Goal: Information Seeking & Learning: Learn about a topic

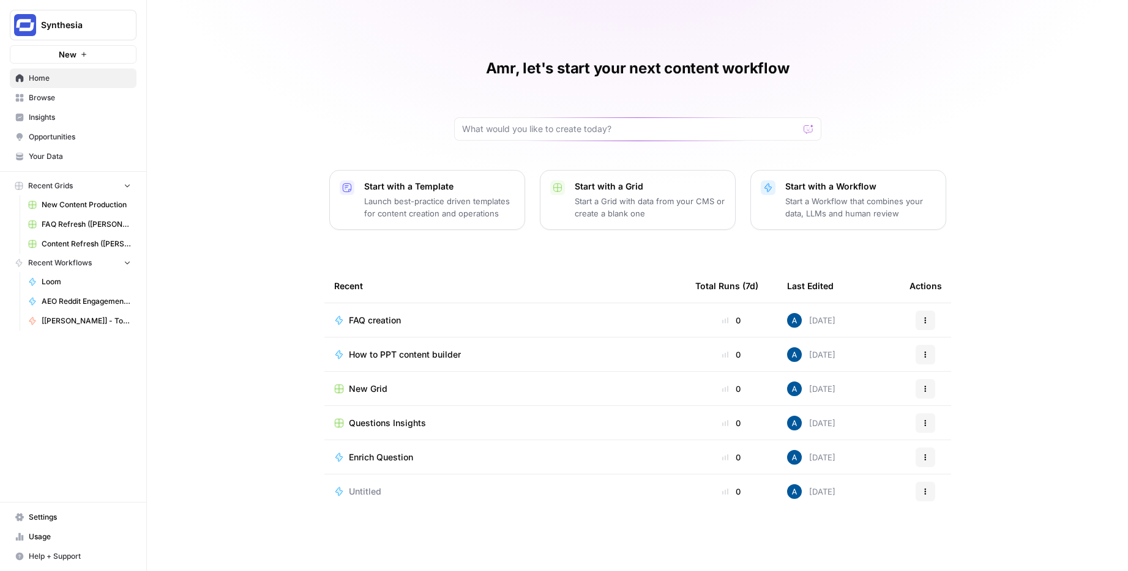
click at [57, 113] on span "Insights" at bounding box center [80, 117] width 102 height 11
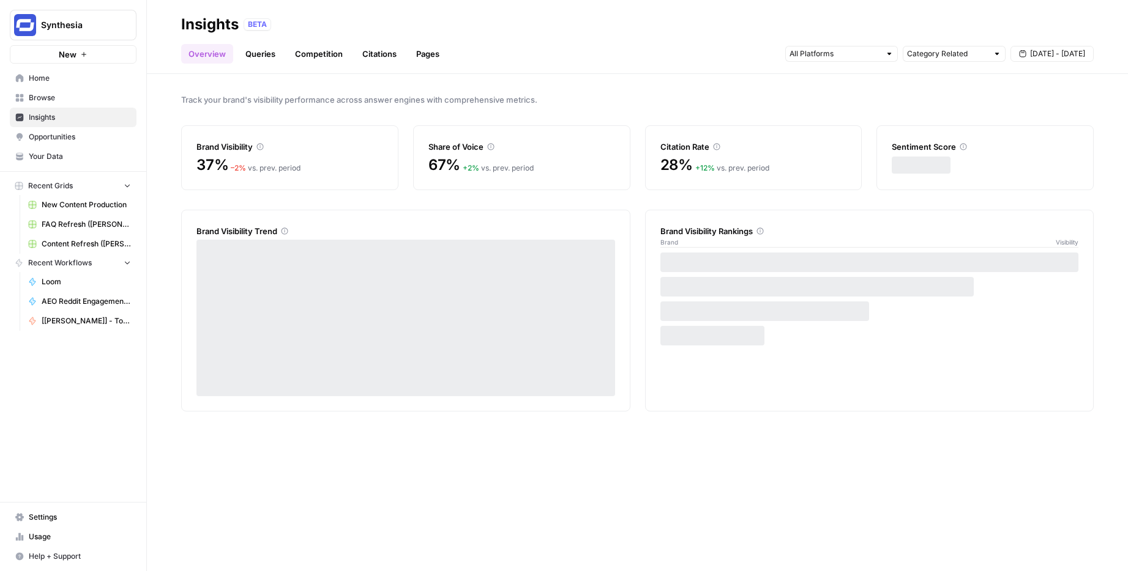
click at [416, 57] on link "Pages" at bounding box center [428, 54] width 38 height 20
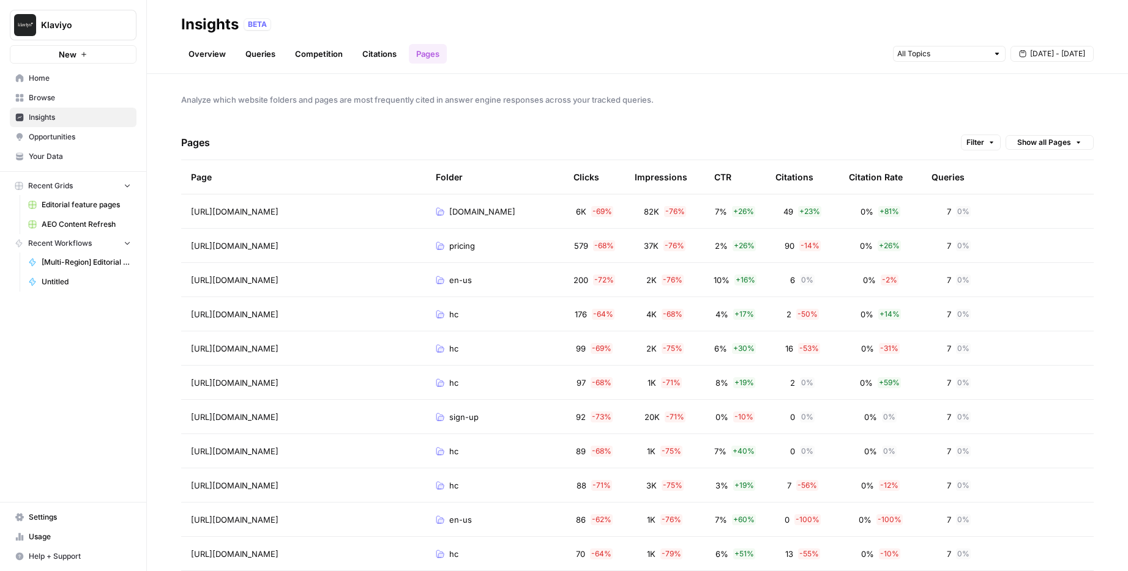
click at [982, 138] on span "Filter" at bounding box center [975, 142] width 18 height 11
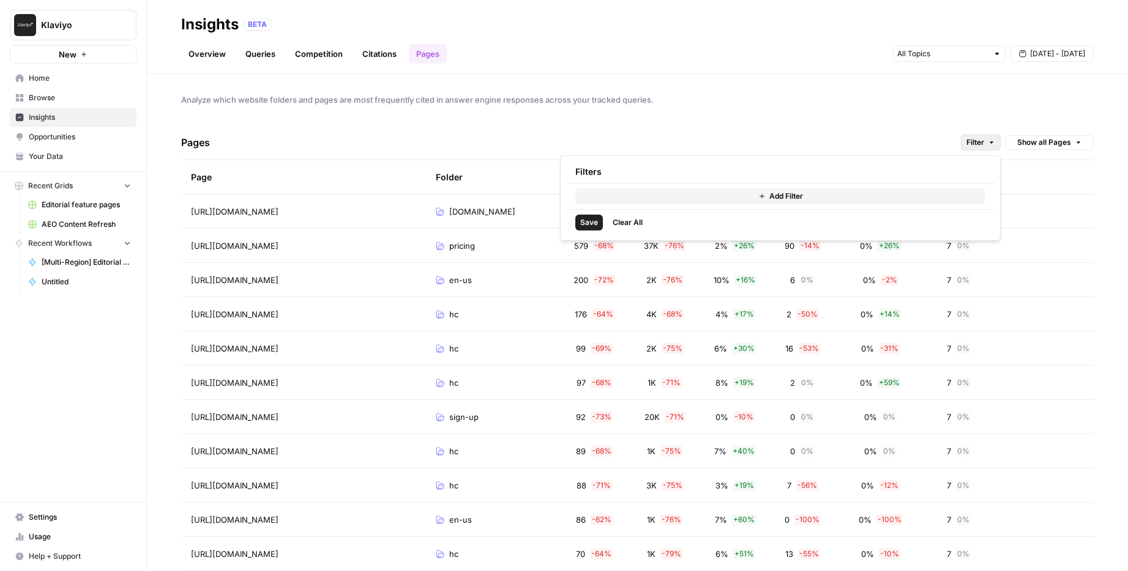
click at [823, 195] on button "Add Filter" at bounding box center [780, 196] width 410 height 16
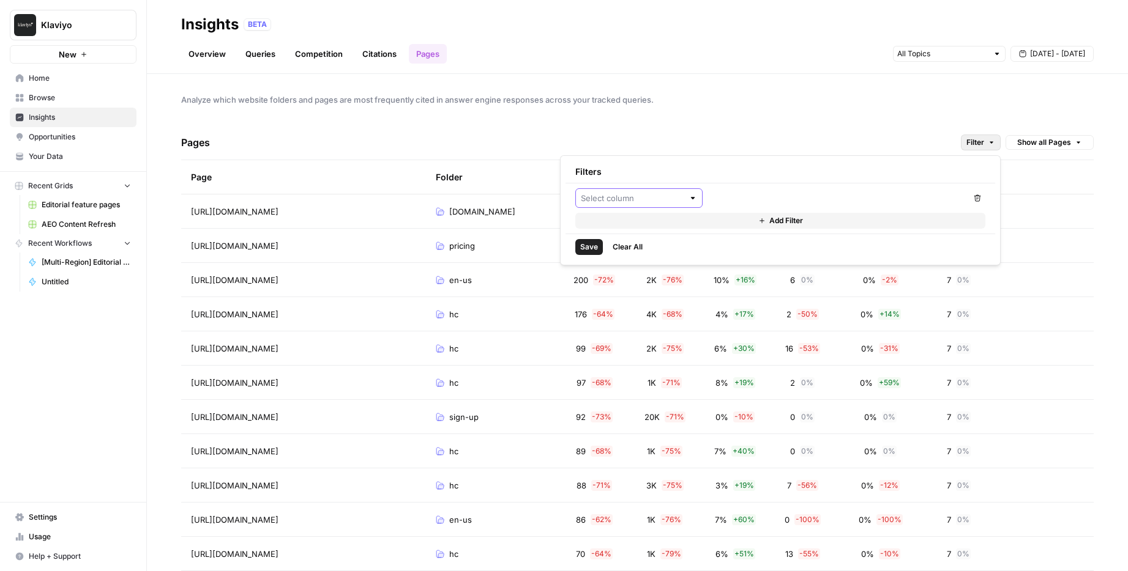
click at [658, 202] on input "text" at bounding box center [632, 198] width 103 height 12
click at [639, 242] on span "Impressions" at bounding box center [643, 244] width 88 height 12
type input "Impressions"
click at [768, 193] on input "number" at bounding box center [771, 198] width 116 height 12
click at [842, 198] on div at bounding box center [902, 198] width 127 height 20
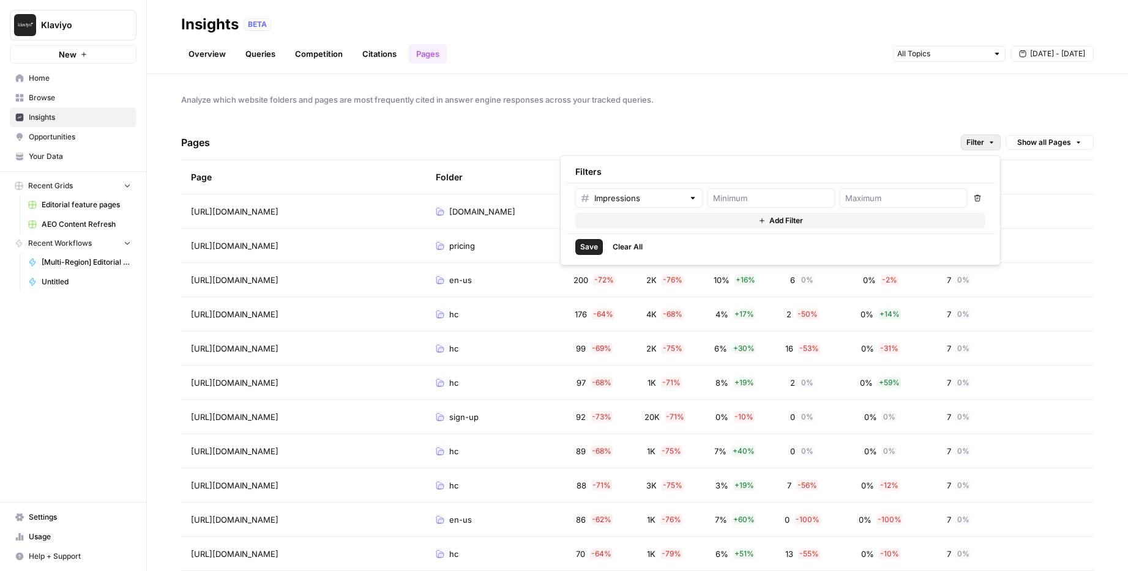
click at [702, 222] on button "Add Filter" at bounding box center [780, 221] width 410 height 16
click at [658, 228] on input "text" at bounding box center [632, 223] width 103 height 12
click at [876, 257] on div "Impressions Remove Remove Add Filter" at bounding box center [779, 221] width 429 height 75
click at [874, 242] on button "Add Filter" at bounding box center [780, 245] width 410 height 16
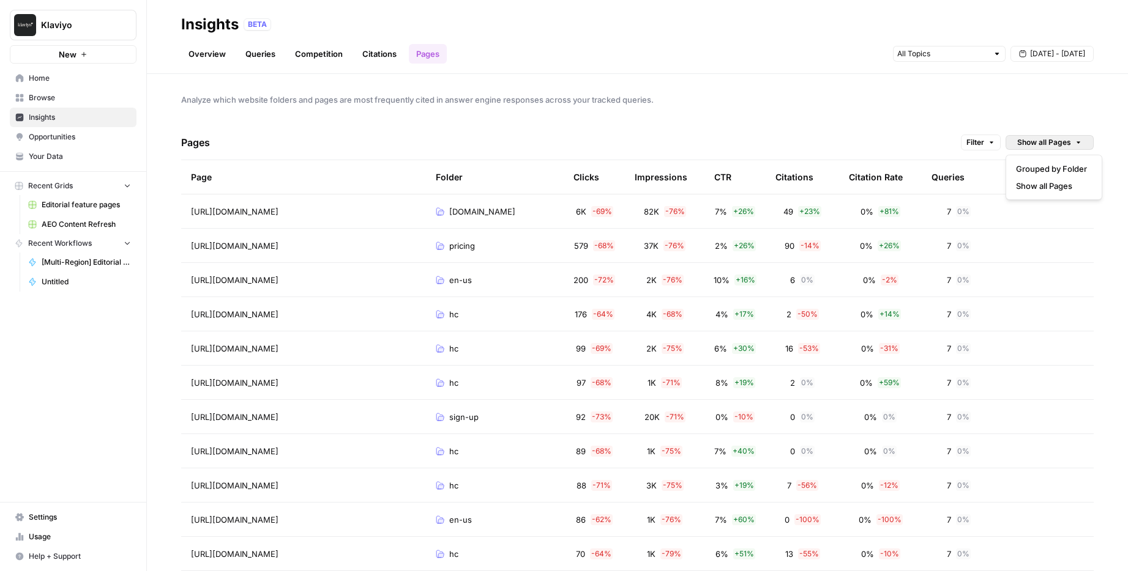
click at [1044, 142] on span "Show all Pages" at bounding box center [1044, 142] width 54 height 11
click at [1052, 169] on span "Grouped by Folder" at bounding box center [1051, 169] width 71 height 12
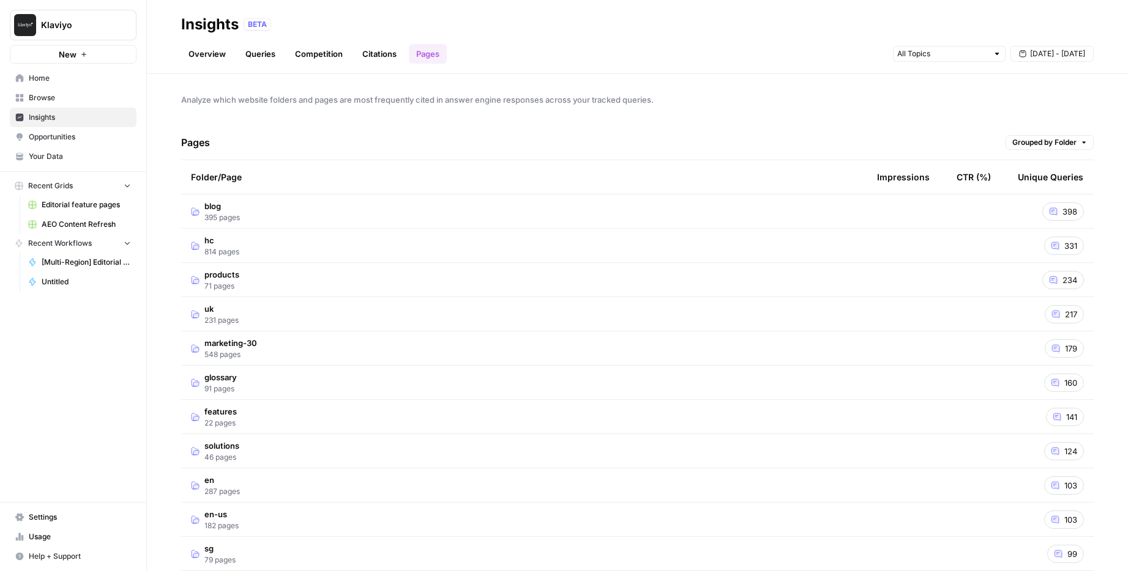
click at [1052, 144] on span "Grouped by Folder" at bounding box center [1044, 142] width 64 height 11
click at [1044, 185] on span "Show all Pages" at bounding box center [1051, 186] width 71 height 12
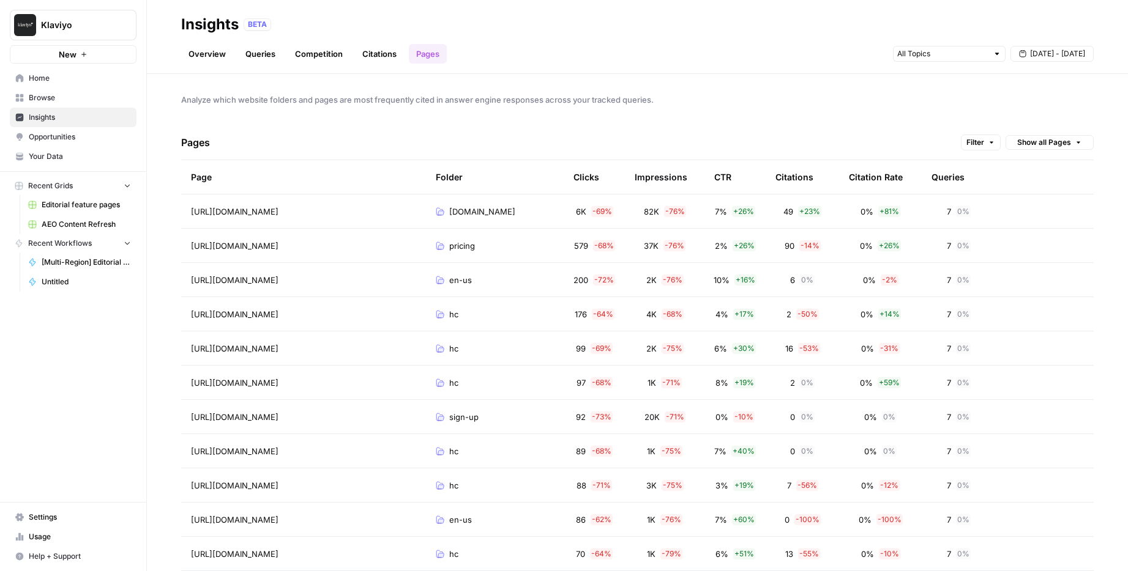
click at [948, 211] on span "7" at bounding box center [948, 212] width 4 height 12
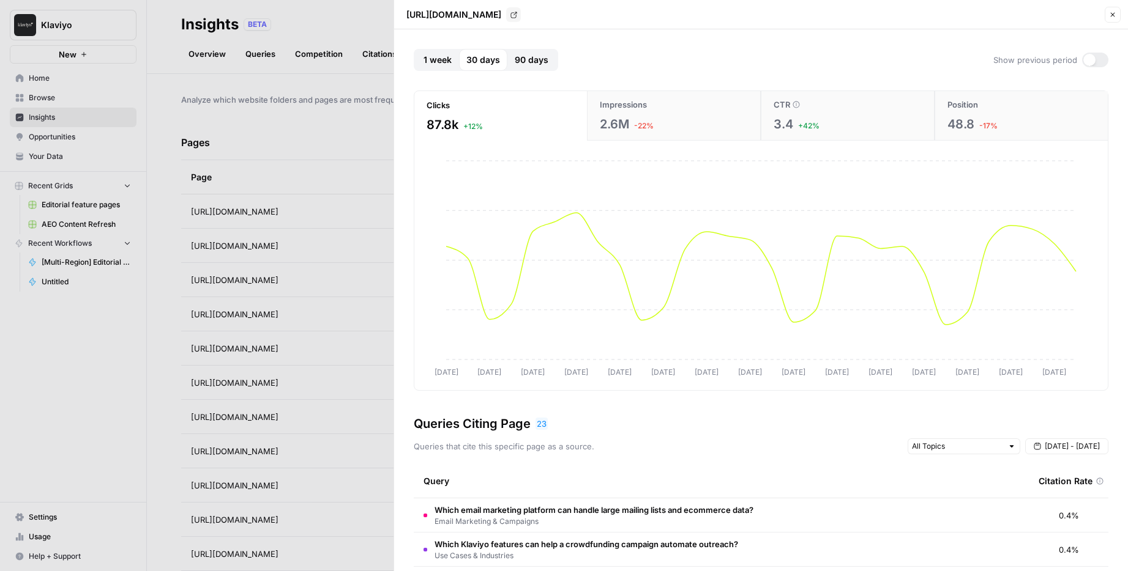
click at [329, 253] on div at bounding box center [564, 285] width 1128 height 571
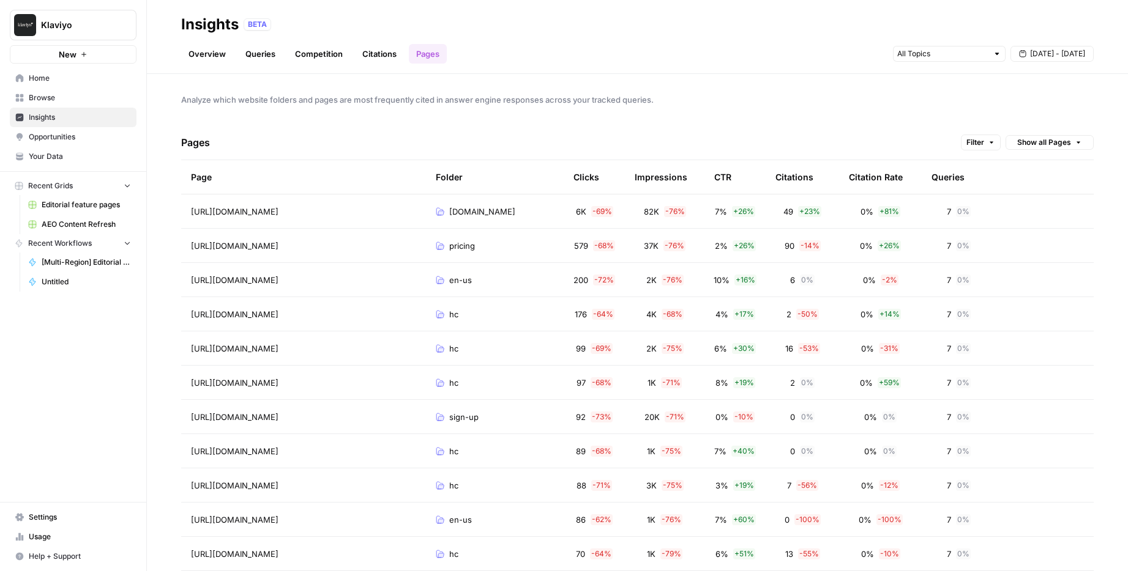
click at [948, 212] on span "7" at bounding box center [948, 212] width 4 height 12
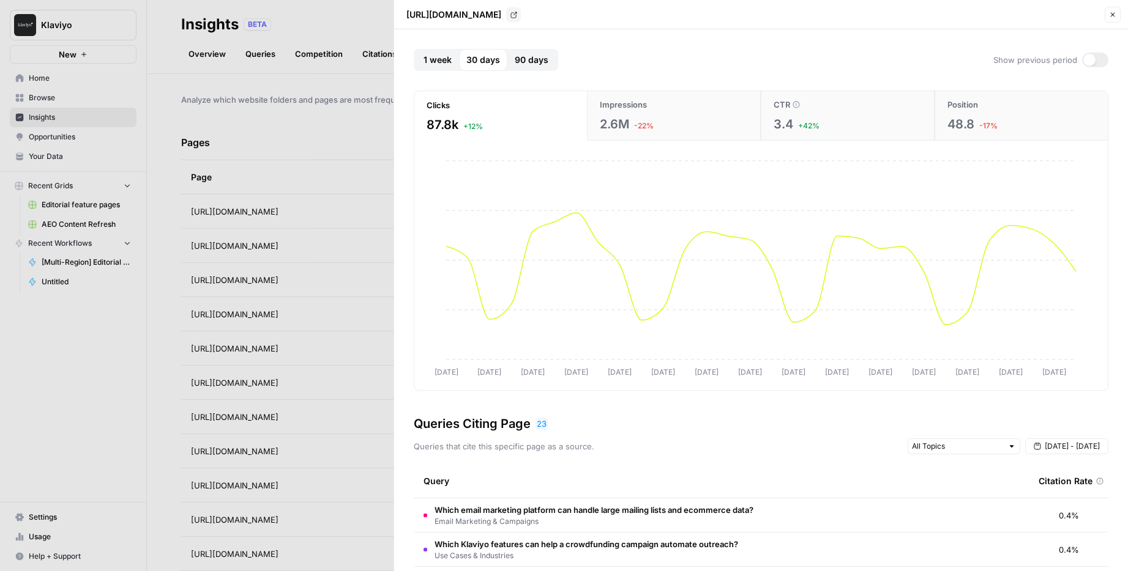
click at [253, 244] on div at bounding box center [564, 285] width 1128 height 571
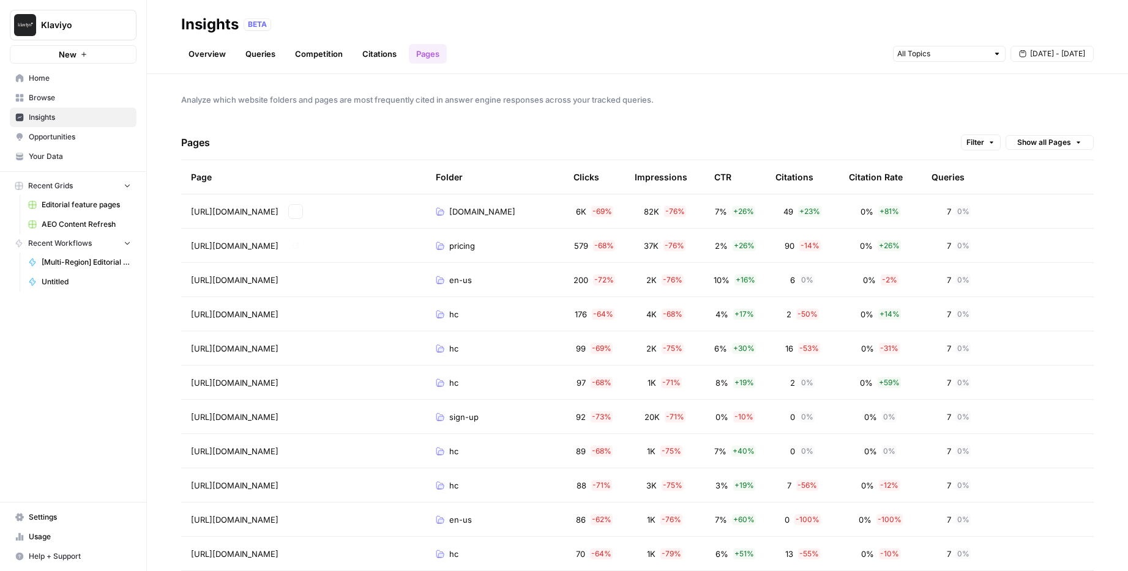
click at [297, 209] on link "Go to page" at bounding box center [295, 211] width 15 height 15
click at [327, 232] on td "https://www.klaviyo.com/pricing Go to page" at bounding box center [303, 246] width 245 height 34
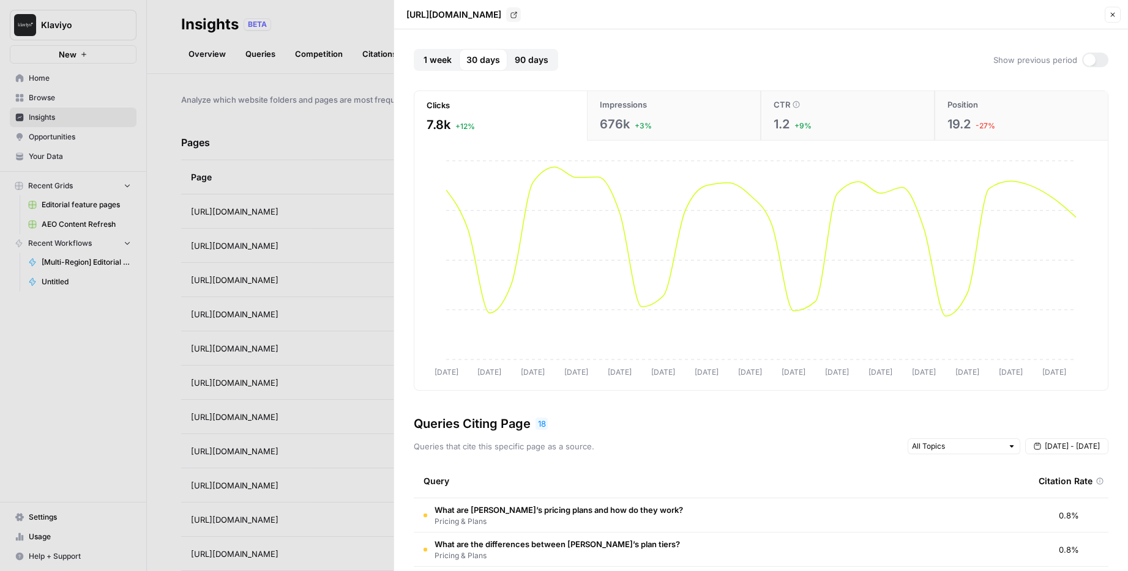
click at [314, 269] on div at bounding box center [564, 285] width 1128 height 571
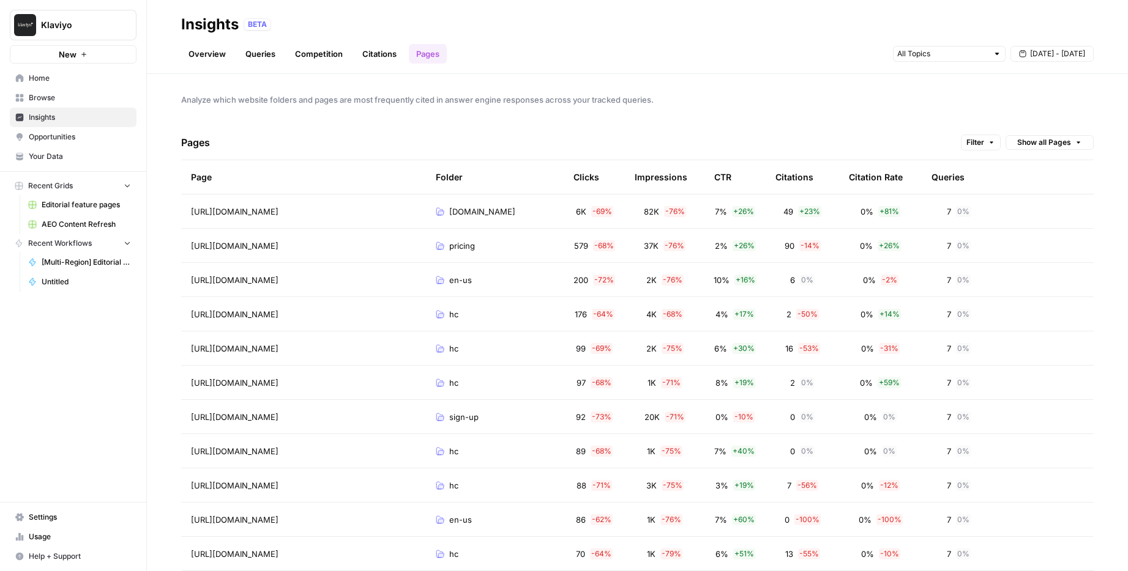
click at [586, 171] on div "Clicks" at bounding box center [586, 177] width 26 height 34
click at [193, 51] on link "Overview" at bounding box center [207, 54] width 52 height 20
